Goal: Information Seeking & Learning: Learn about a topic

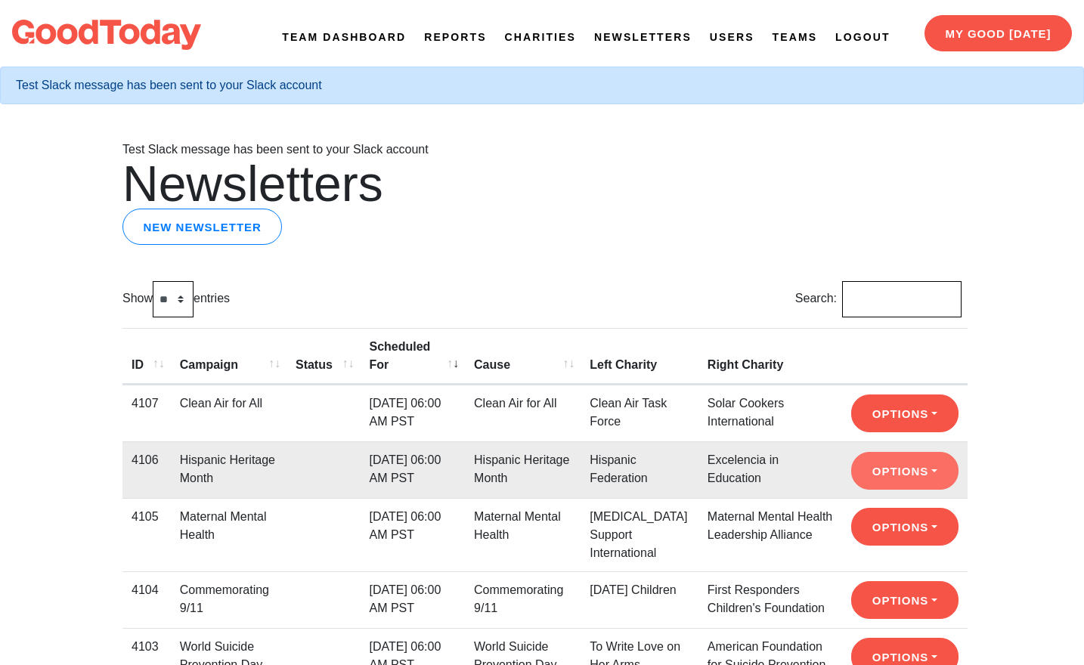
click at [862, 452] on button "Options" at bounding box center [904, 471] width 107 height 38
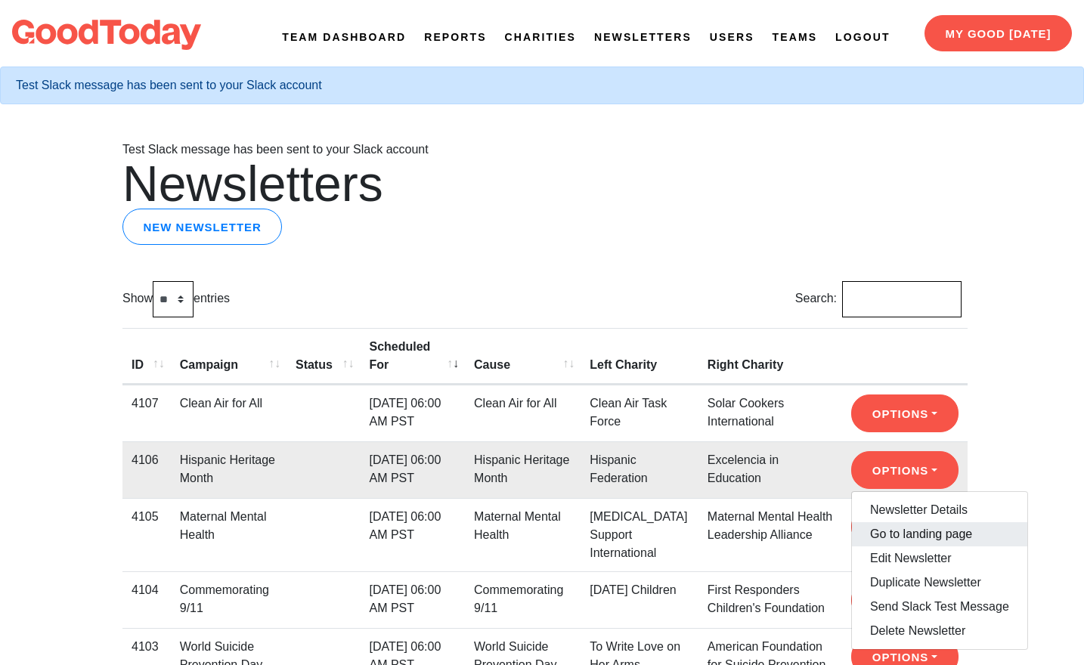
click at [884, 522] on link "Go to landing page" at bounding box center [939, 534] width 175 height 24
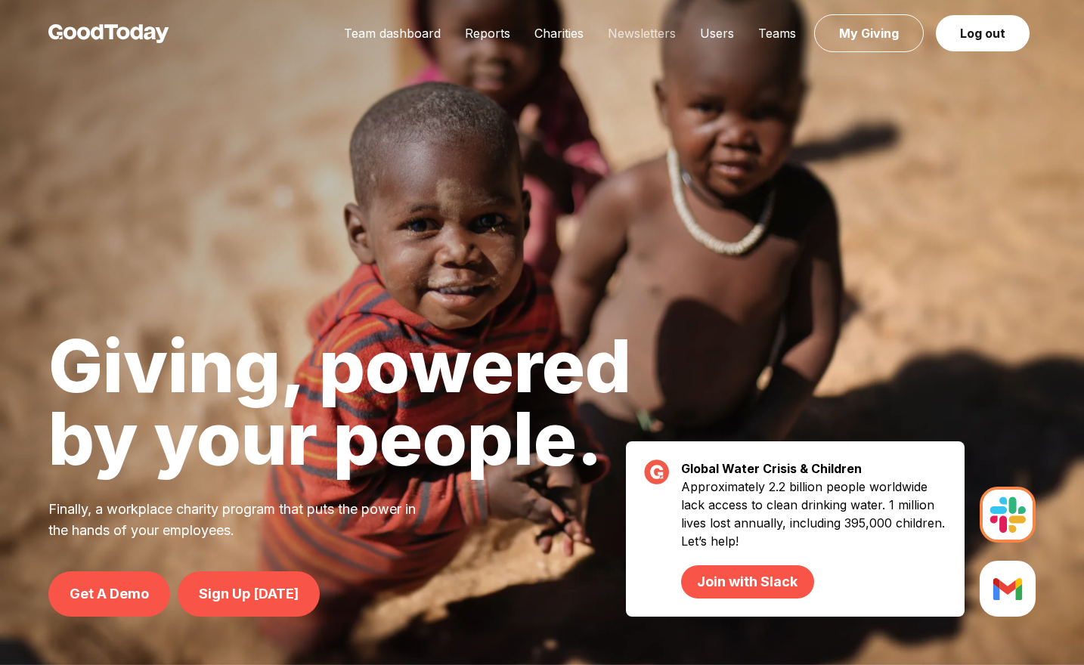
click at [631, 35] on link "Newsletters" at bounding box center [642, 33] width 92 height 15
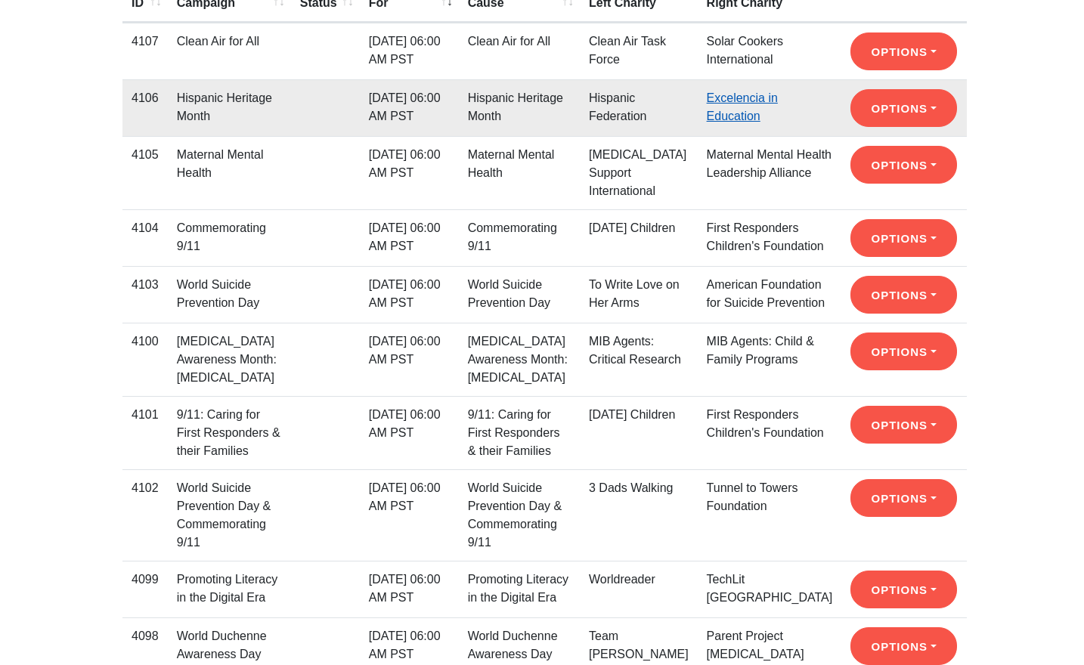
scroll to position [309, 0]
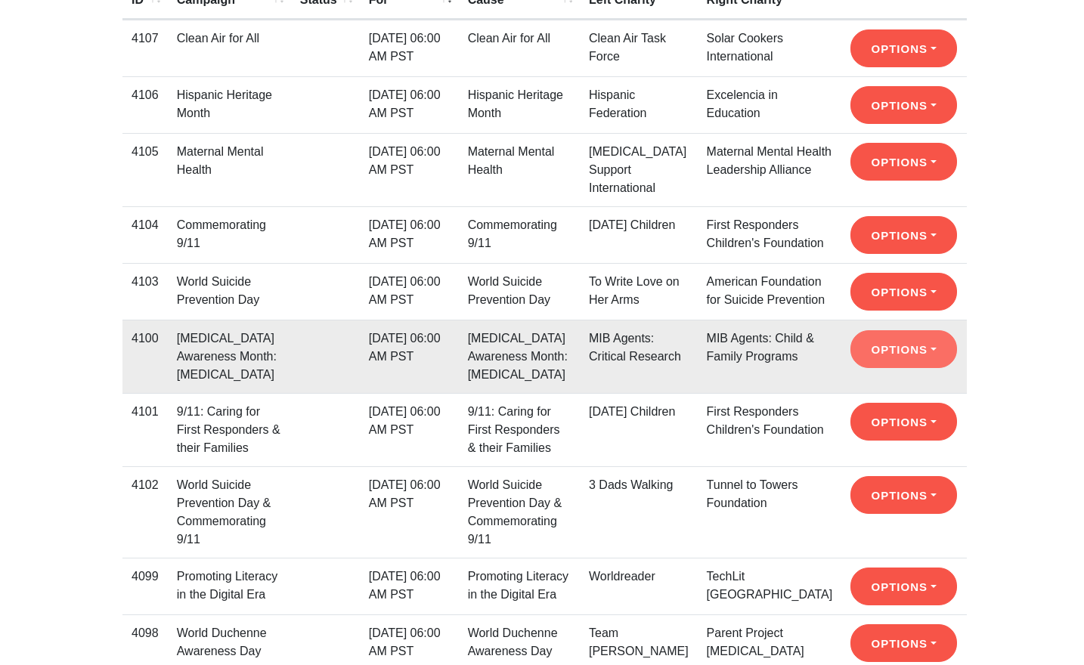
click at [871, 368] on button "Options" at bounding box center [903, 349] width 107 height 38
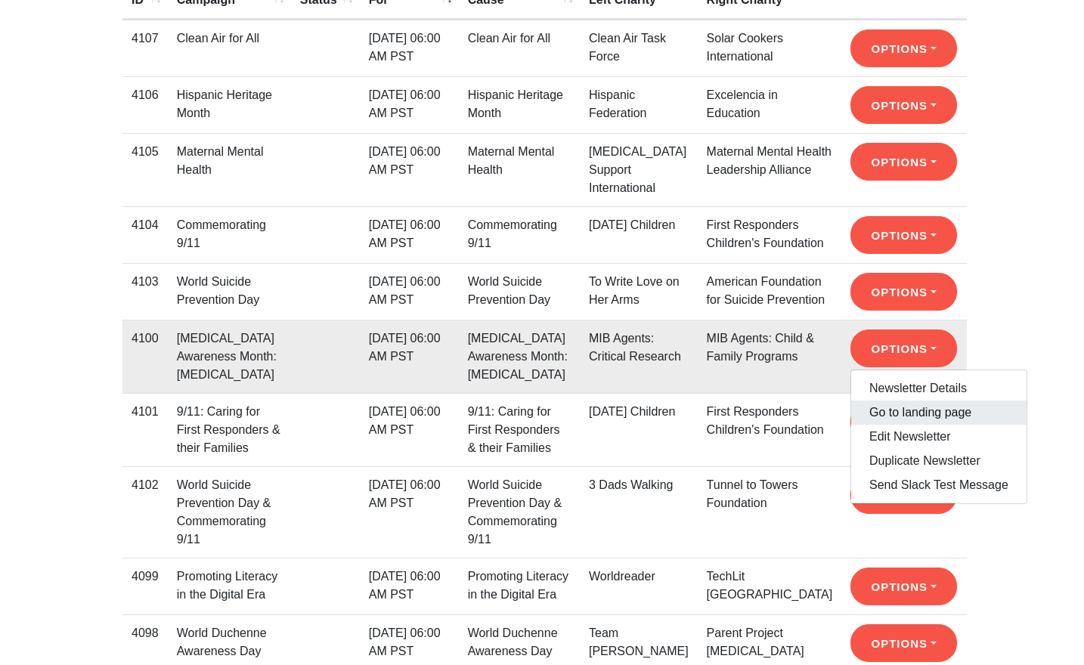
click at [881, 425] on link "Go to landing page" at bounding box center [938, 413] width 175 height 24
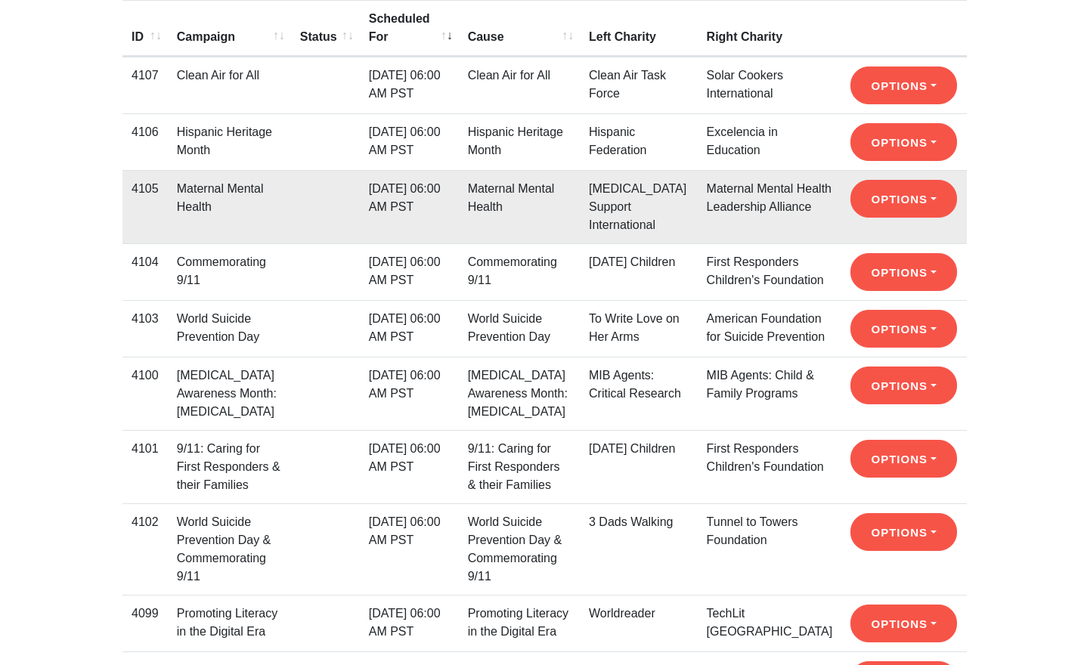
scroll to position [278, 0]
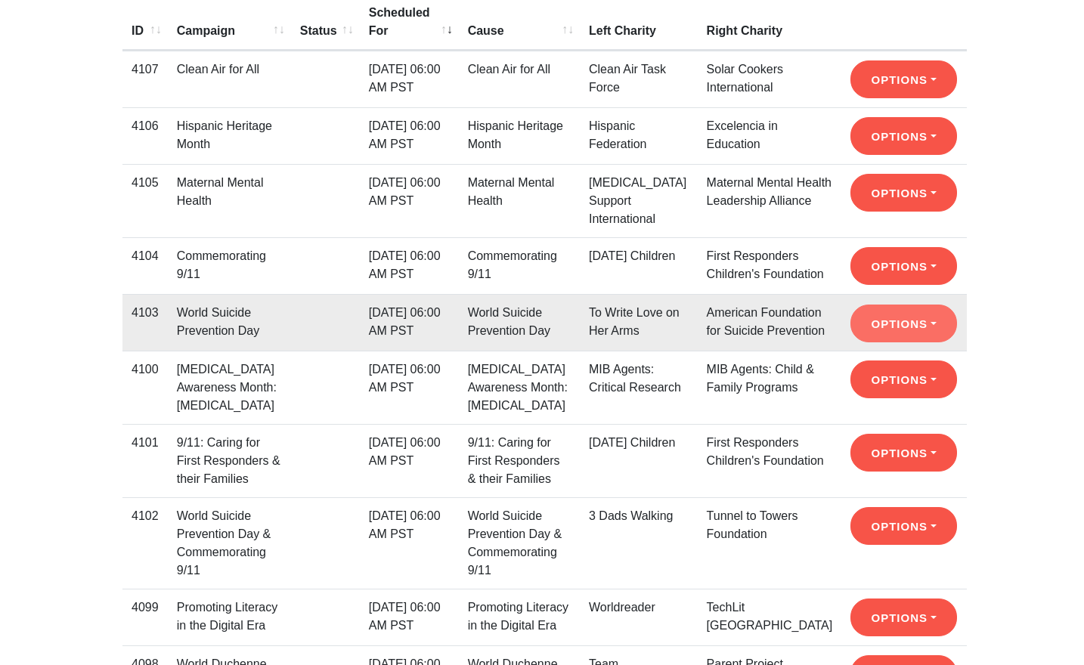
click at [873, 336] on button "Options" at bounding box center [903, 324] width 107 height 38
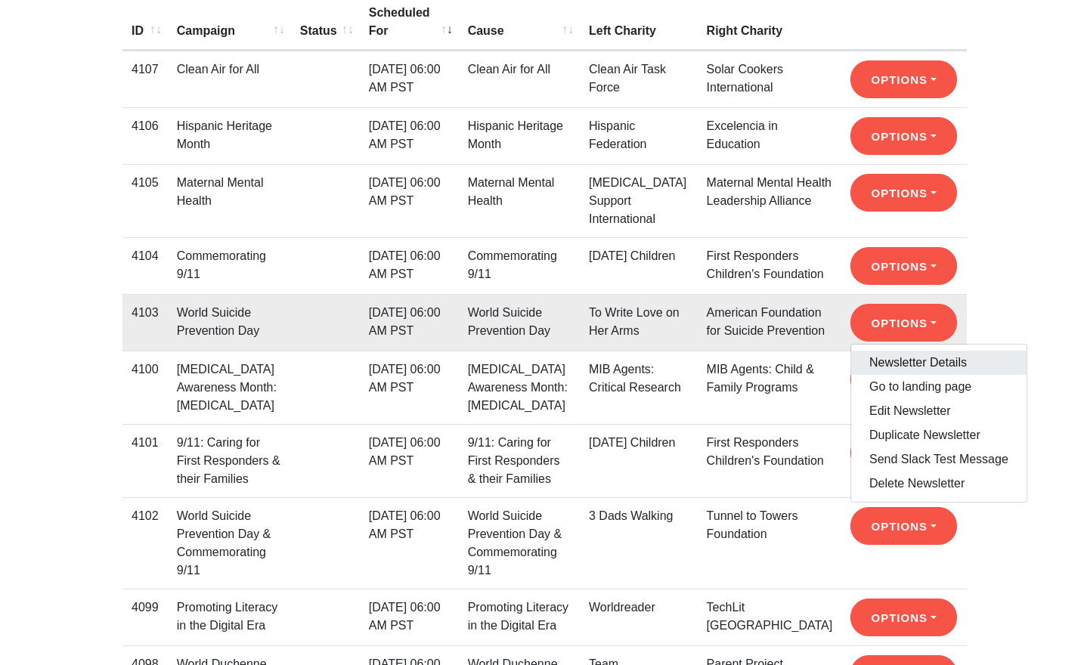
click at [891, 375] on link "Newsletter Details" at bounding box center [938, 363] width 175 height 24
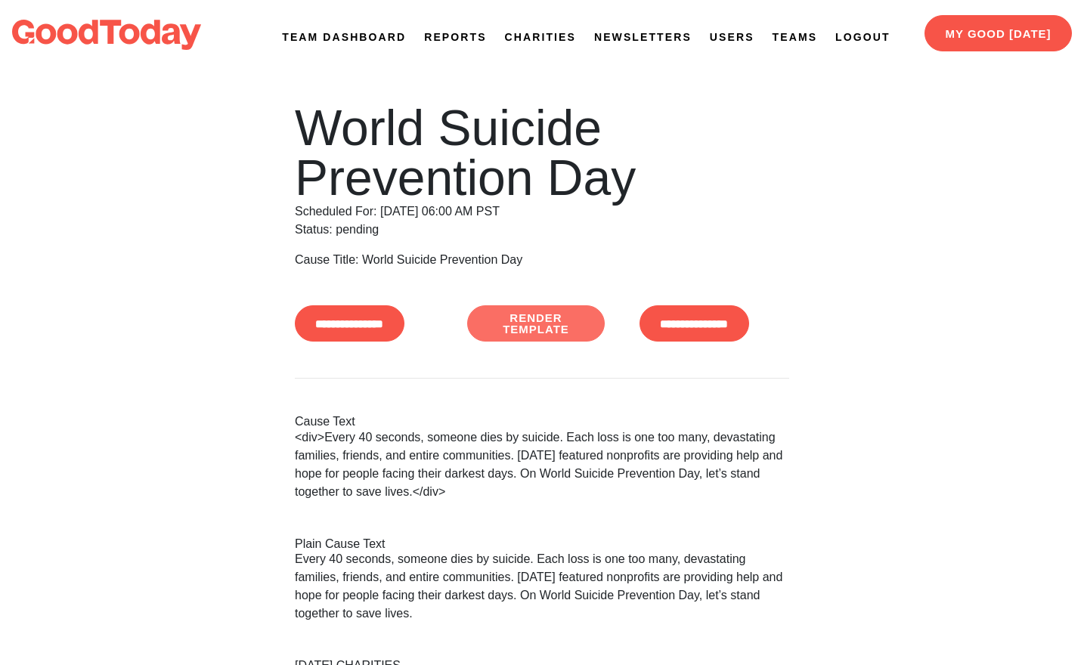
click at [586, 323] on link "Render Template" at bounding box center [536, 323] width 138 height 36
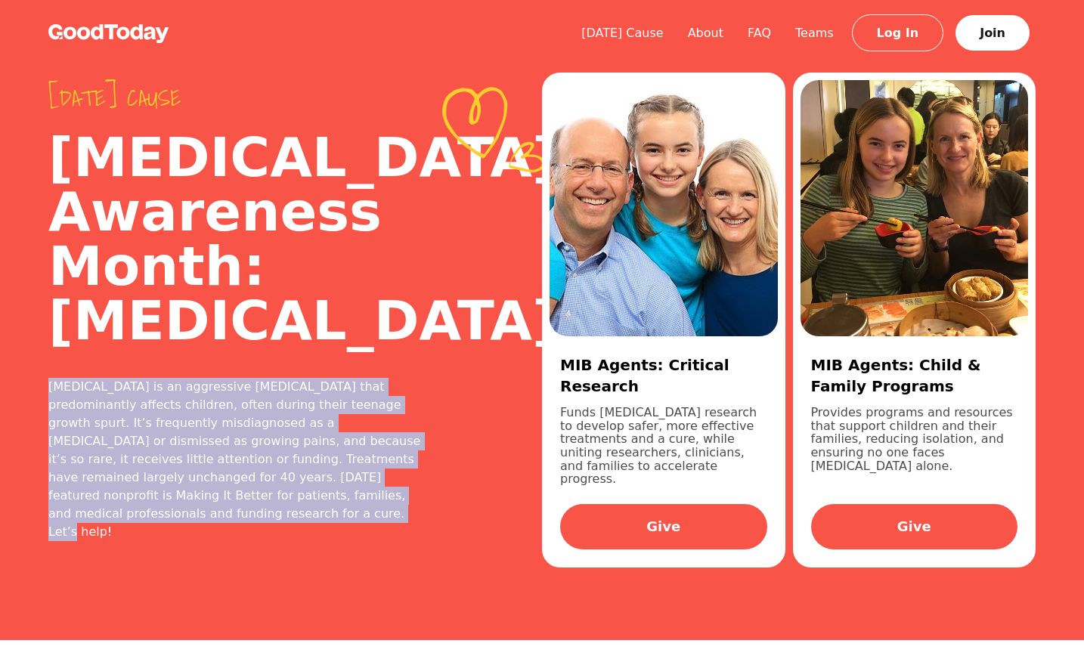
drag, startPoint x: 417, startPoint y: 558, endPoint x: 50, endPoint y: 436, distance: 386.9
click at [50, 436] on div "Osteosarcoma is an aggressive bone cancer that predominantly affects children, …" at bounding box center [234, 459] width 373 height 163
copy div "Osteosarcoma is an aggressive bone cancer that predominantly affects children, …"
click at [181, 479] on div "Osteosarcoma is an aggressive bone cancer that predominantly affects children, …" at bounding box center [234, 459] width 373 height 163
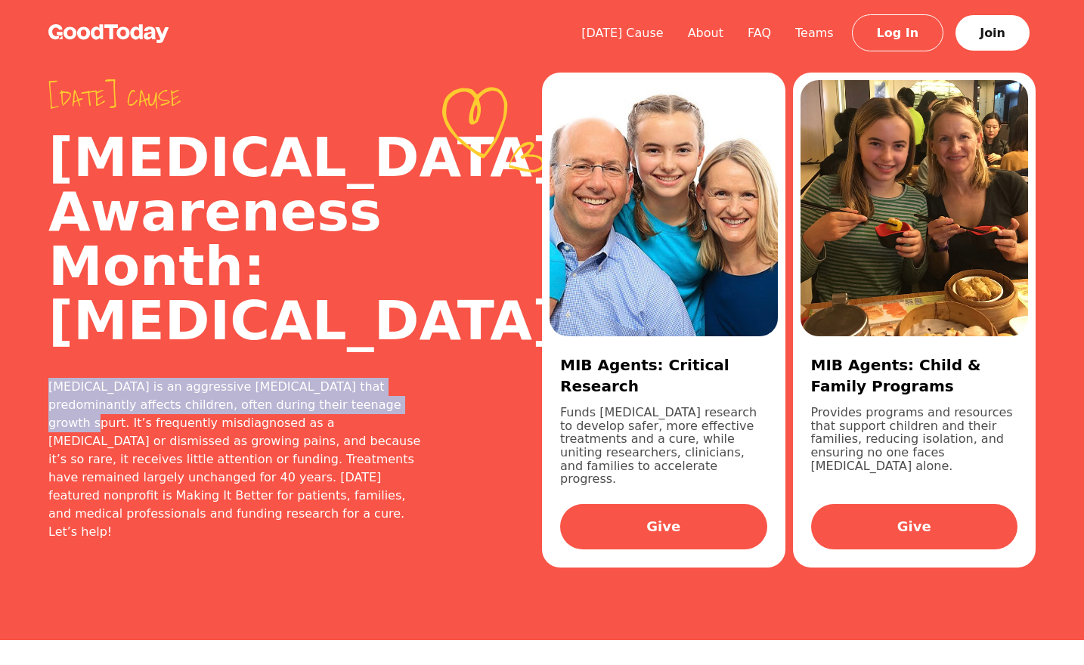
drag, startPoint x: 354, startPoint y: 462, endPoint x: 39, endPoint y: 438, distance: 316.0
click at [39, 438] on div "Today's cause Childhood Cancer Awareness Month: Osteosarcoma Osteosarcoma is an…" at bounding box center [542, 320] width 1084 height 640
copy div "Osteosarcoma is an aggressive bone cancer that predominantly affects children, …"
click at [227, 452] on div "Osteosarcoma is an aggressive bone cancer that predominantly affects children, …" at bounding box center [234, 459] width 373 height 163
